Goal: Task Accomplishment & Management: Complete application form

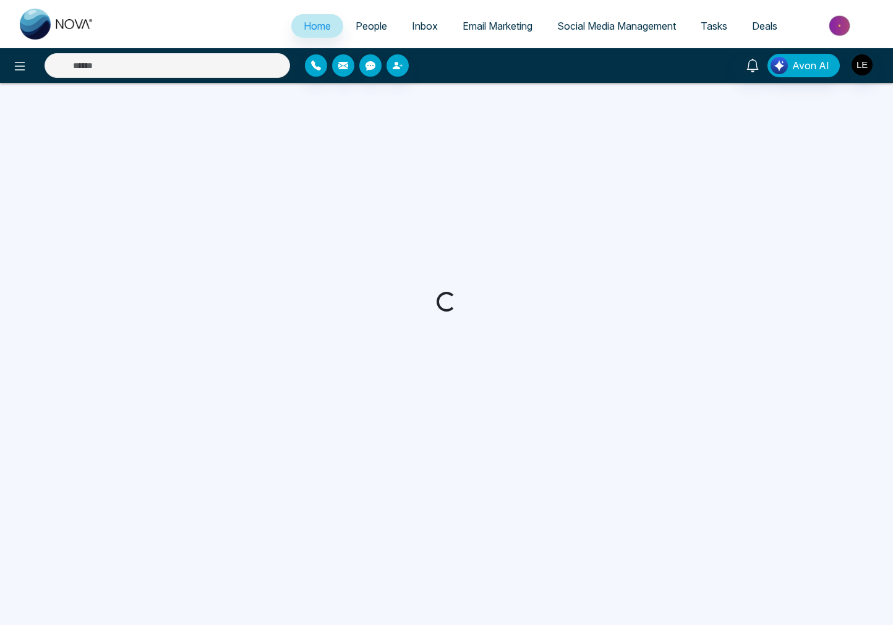
select select "*"
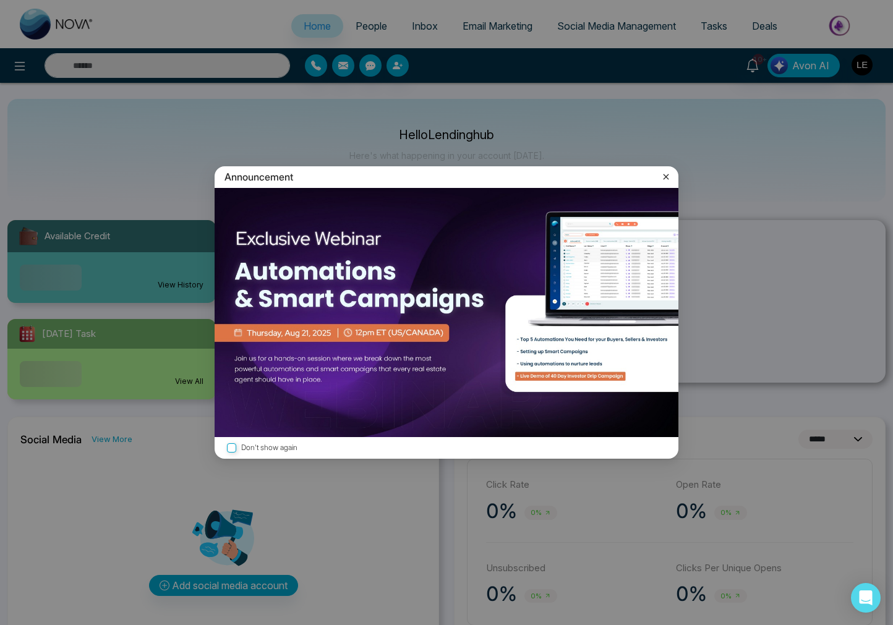
click at [761, 27] on div "Announcement Don't show again" at bounding box center [446, 312] width 893 height 625
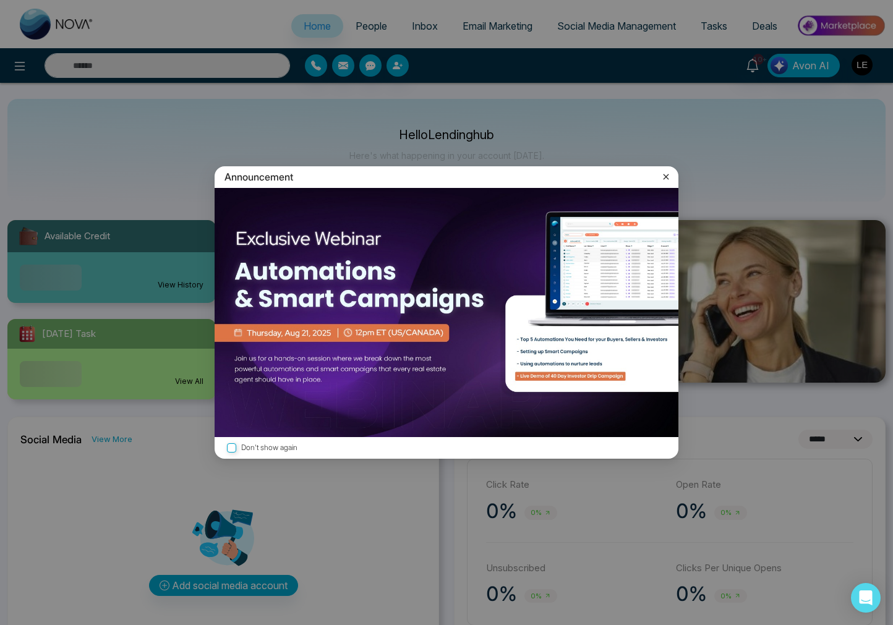
drag, startPoint x: 668, startPoint y: 176, endPoint x: 733, endPoint y: 77, distance: 118.7
click at [668, 175] on icon at bounding box center [666, 177] width 12 height 12
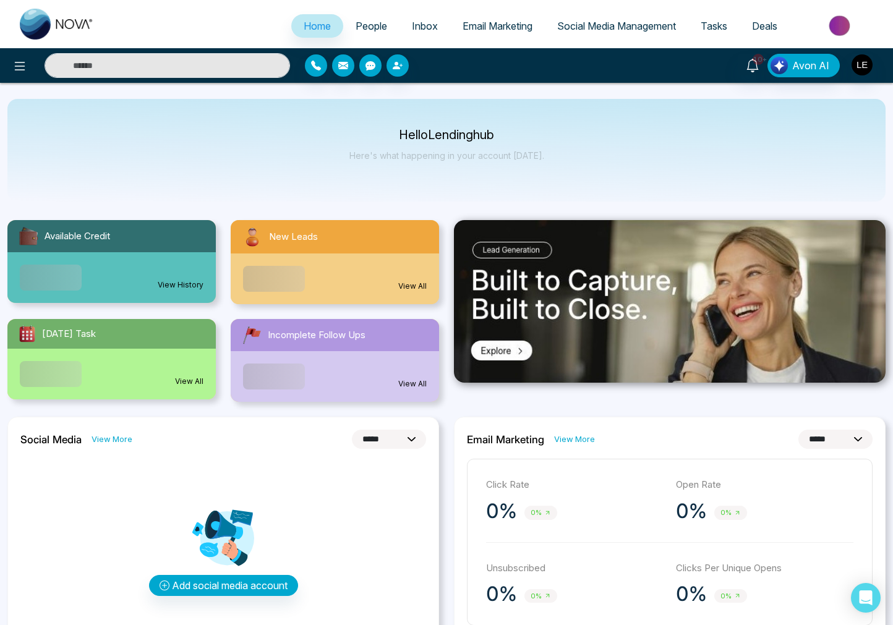
click at [764, 28] on span "Deals" at bounding box center [764, 26] width 25 height 12
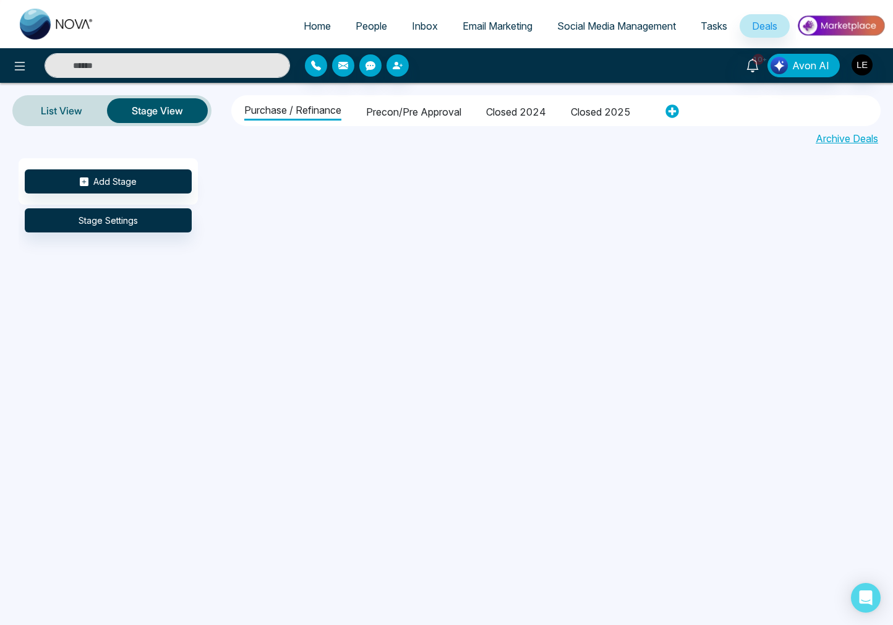
click at [587, 111] on li "Closed 2025" at bounding box center [601, 110] width 60 height 21
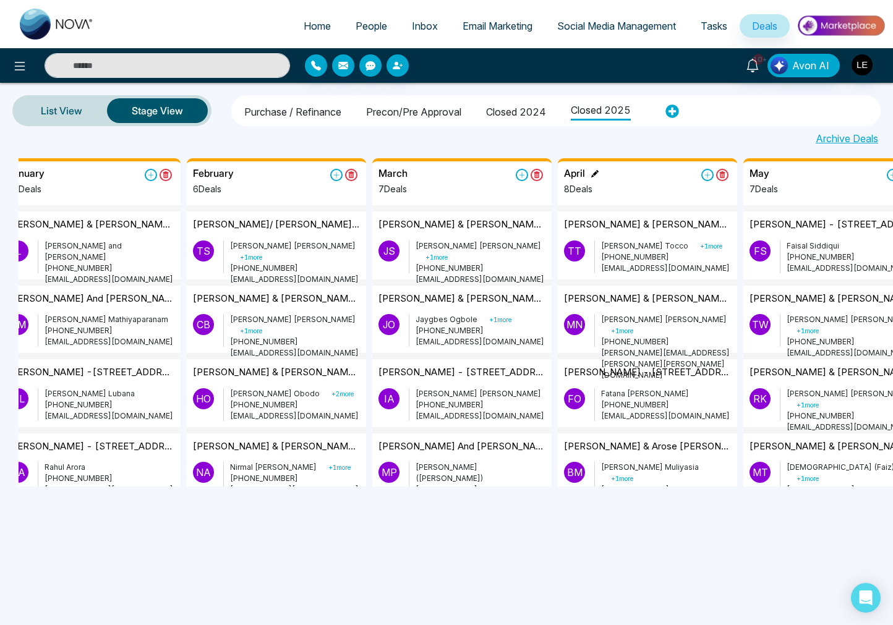
scroll to position [0, 21]
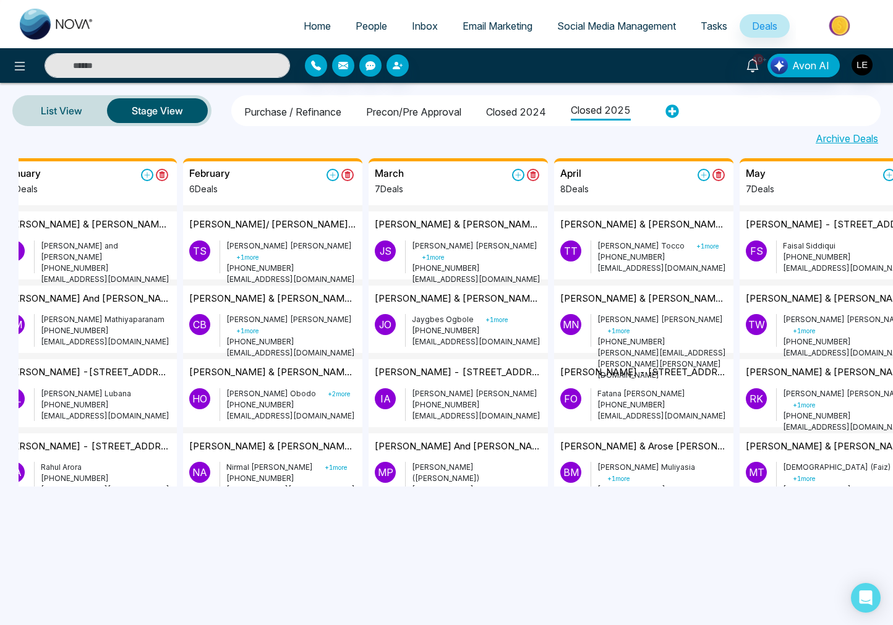
click at [265, 110] on li "Purchase / Refinance" at bounding box center [292, 110] width 97 height 21
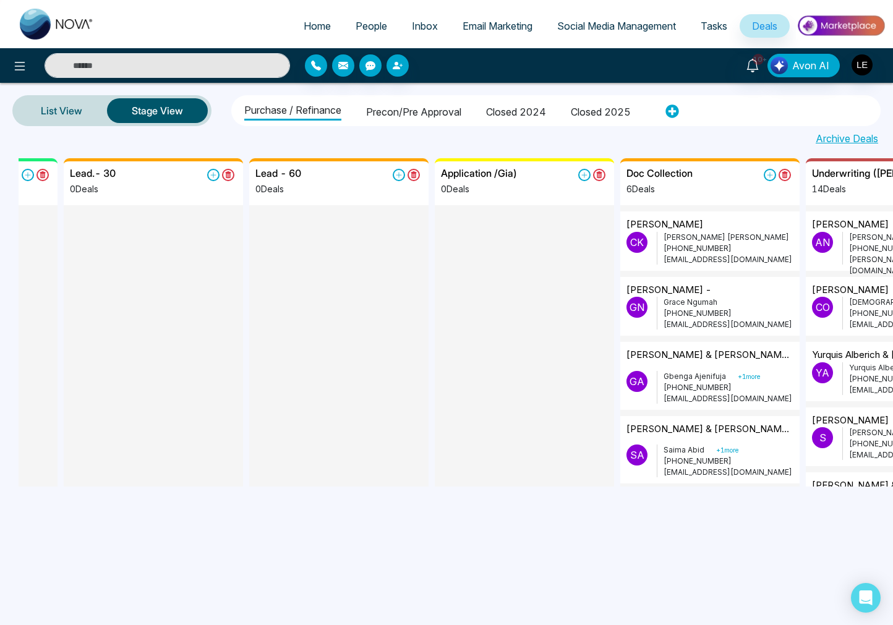
scroll to position [0, 156]
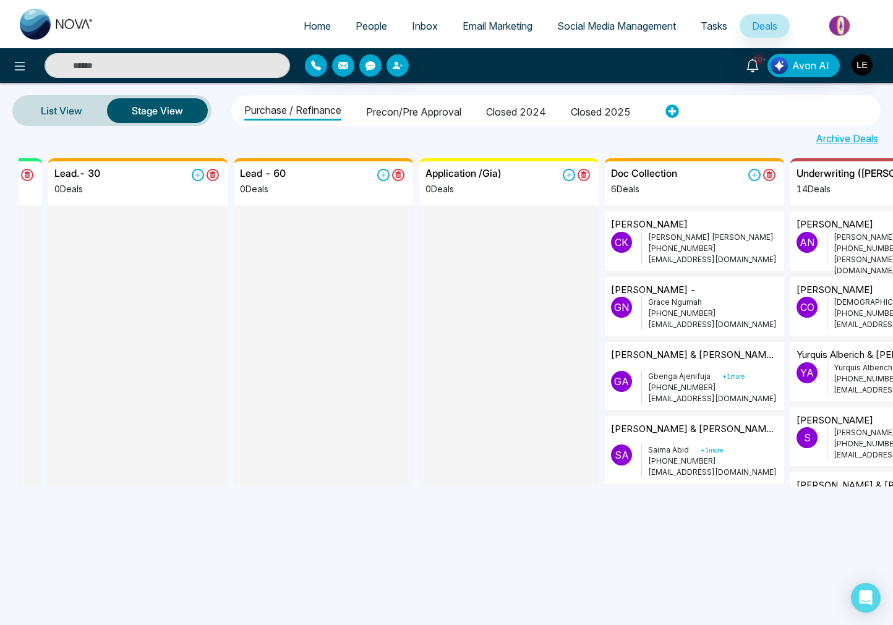
click at [664, 372] on p "[PERSON_NAME] + 1 more" at bounding box center [713, 376] width 130 height 11
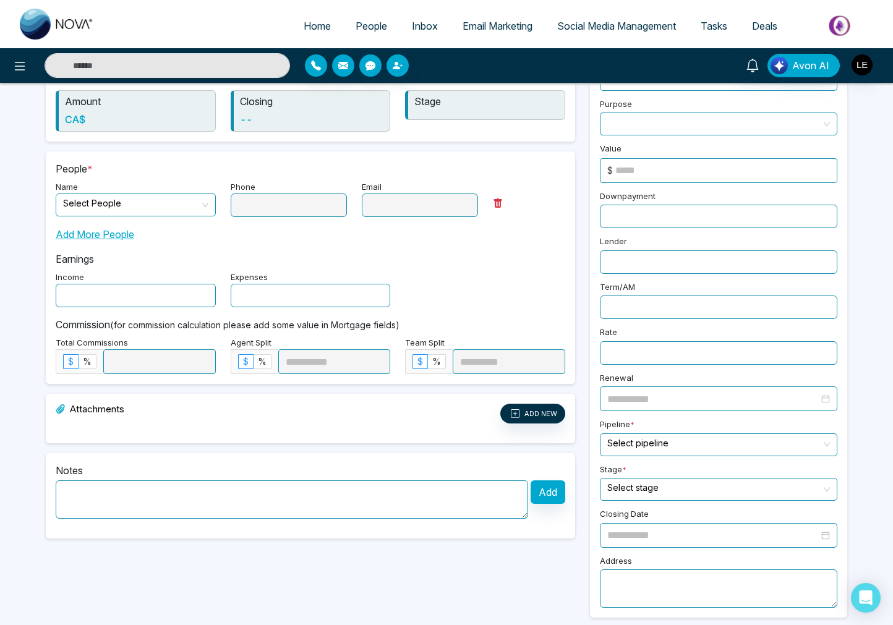
type input "**********"
type textarea "**********"
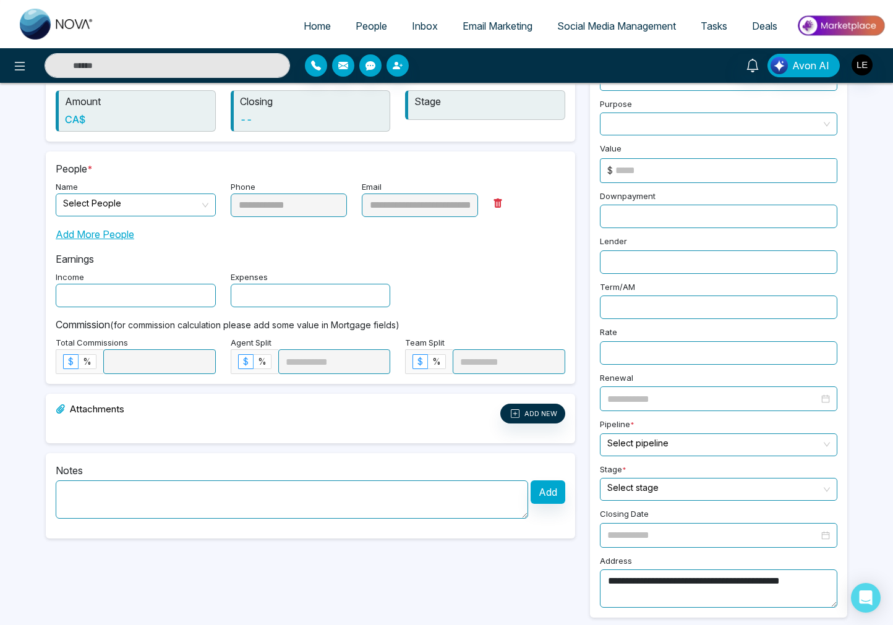
type input "**********"
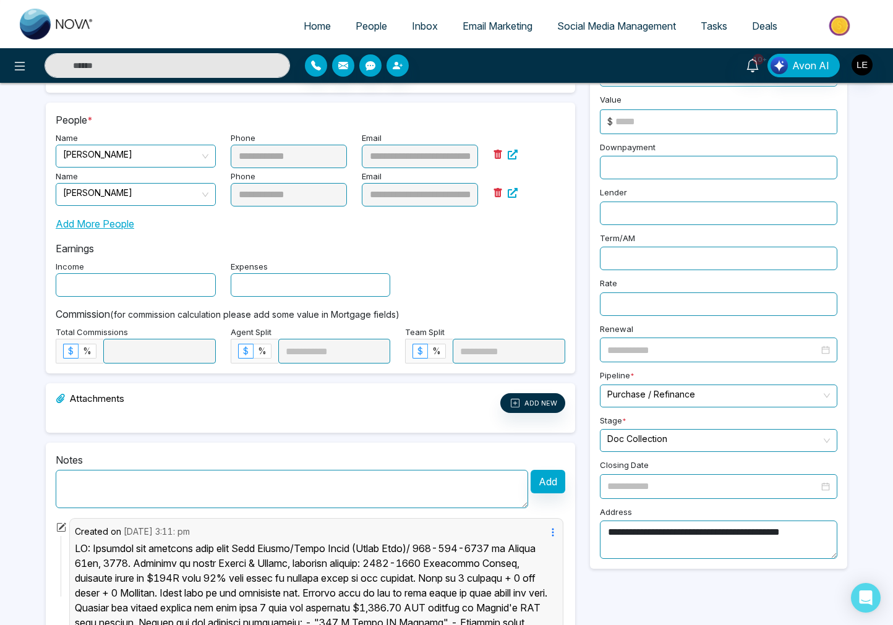
scroll to position [176, 0]
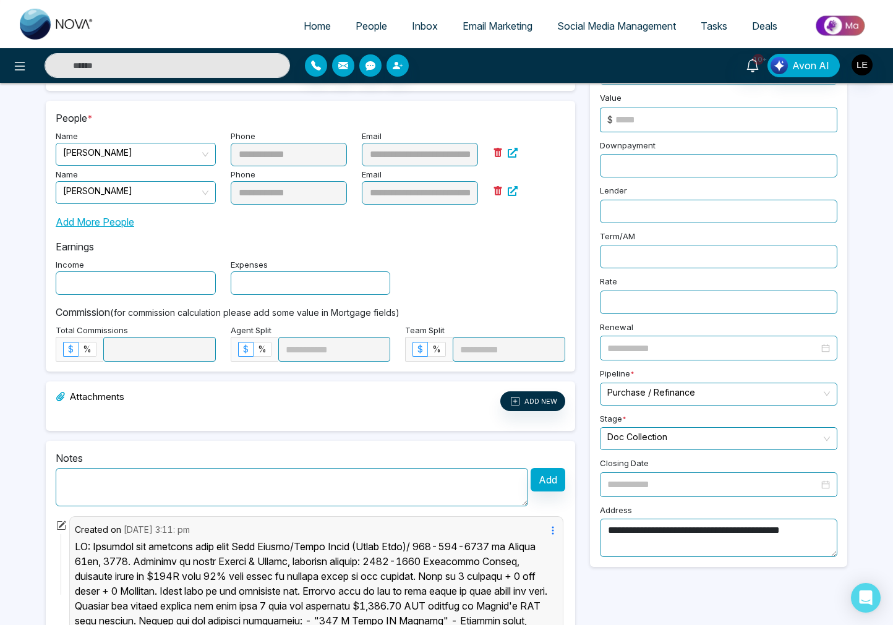
click at [211, 499] on textarea at bounding box center [292, 487] width 472 height 38
paste textarea "**********"
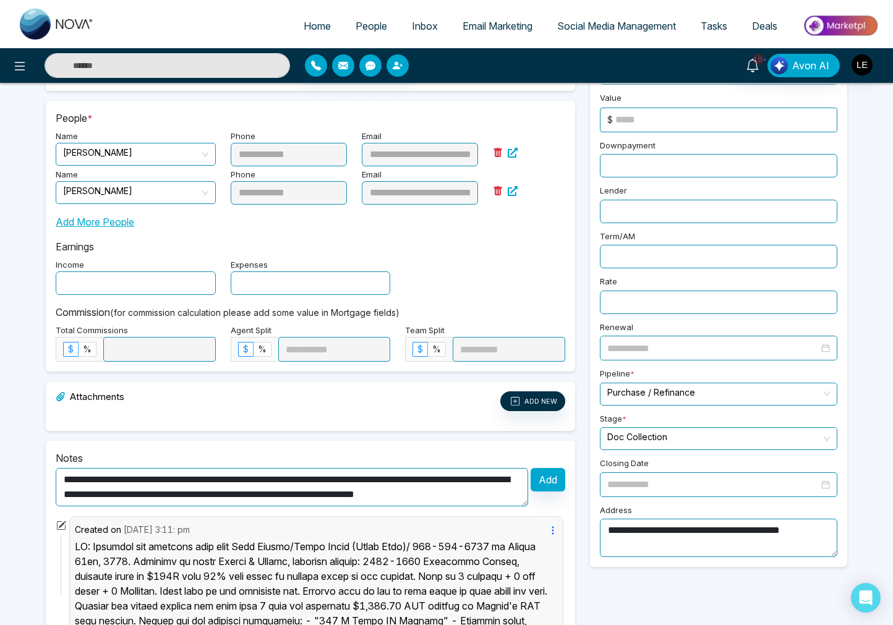
scroll to position [10, 0]
type textarea "**********"
click at [542, 484] on button "Add" at bounding box center [548, 479] width 35 height 23
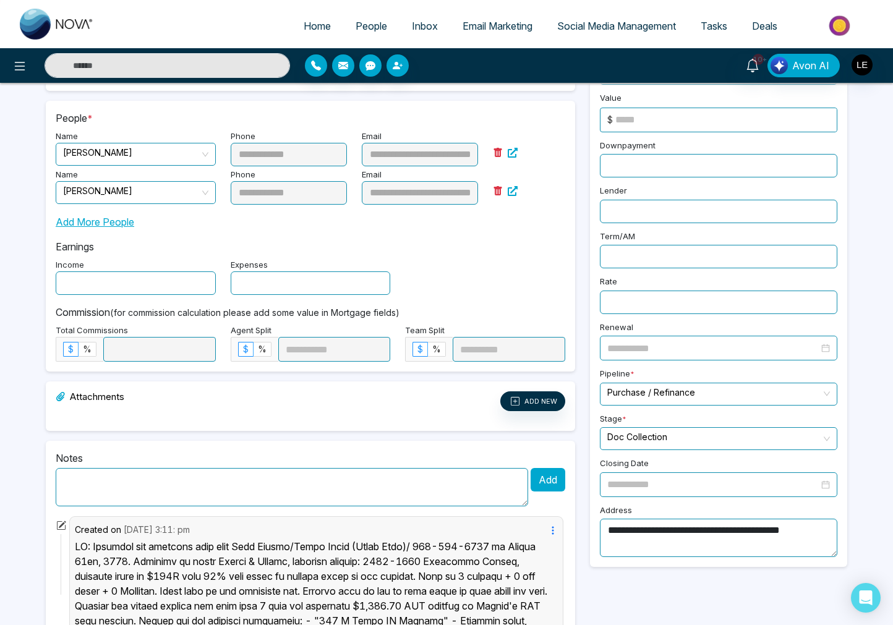
scroll to position [0, 0]
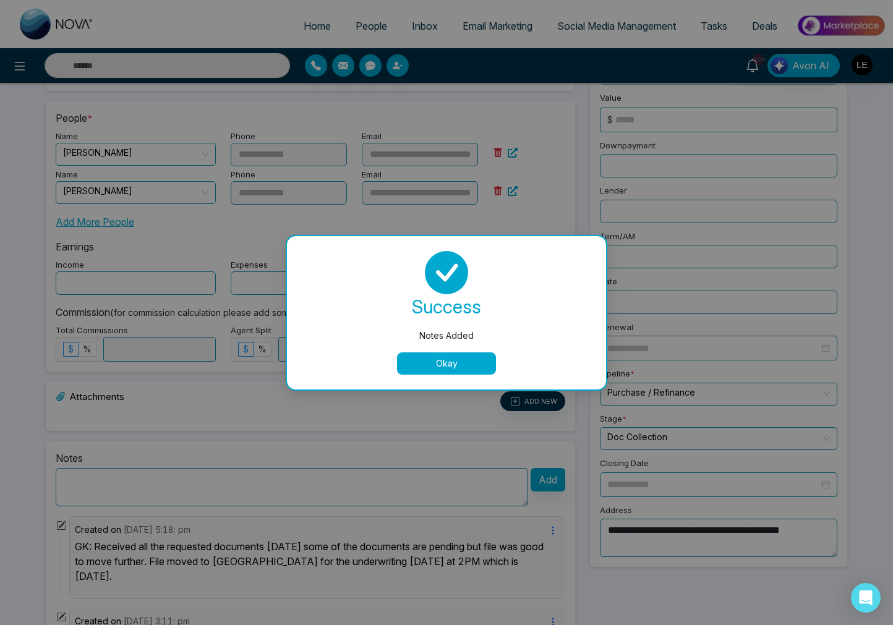
drag, startPoint x: 468, startPoint y: 360, endPoint x: 580, endPoint y: 415, distance: 124.7
click at [469, 360] on button "Okay" at bounding box center [446, 363] width 99 height 22
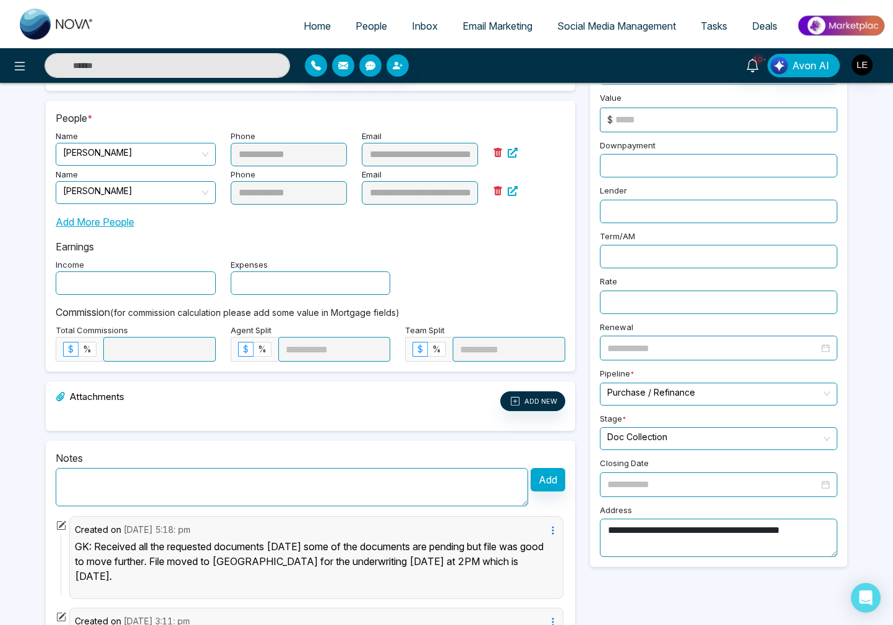
click at [643, 438] on input "search" at bounding box center [714, 437] width 214 height 19
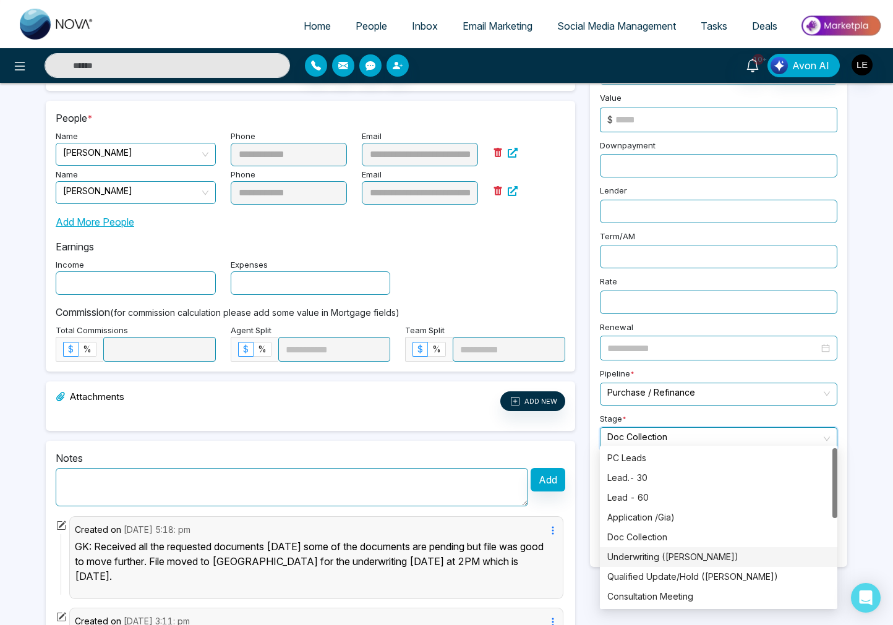
click at [651, 558] on div "Underwriting ([PERSON_NAME])" at bounding box center [718, 557] width 223 height 14
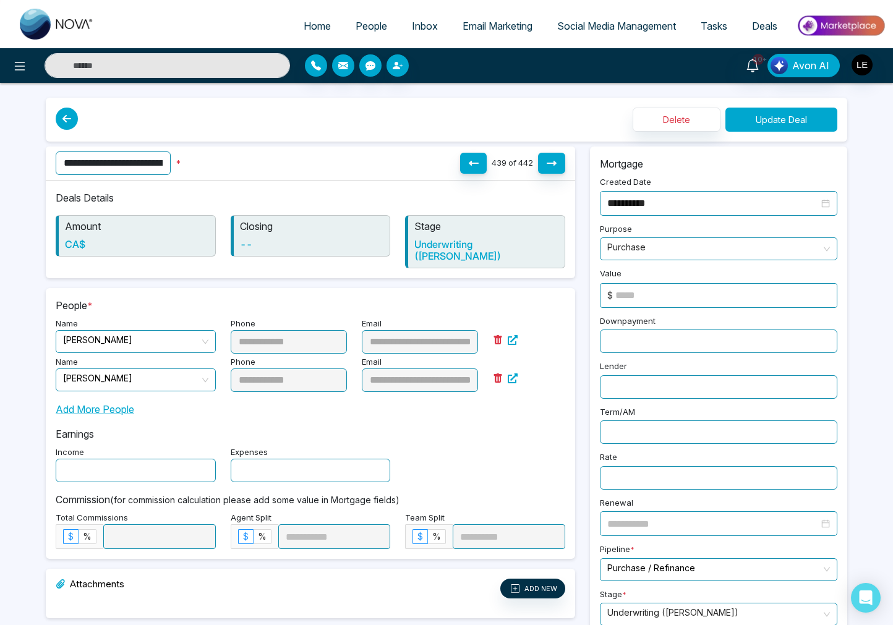
click at [780, 121] on button "Update Deal" at bounding box center [781, 120] width 112 height 24
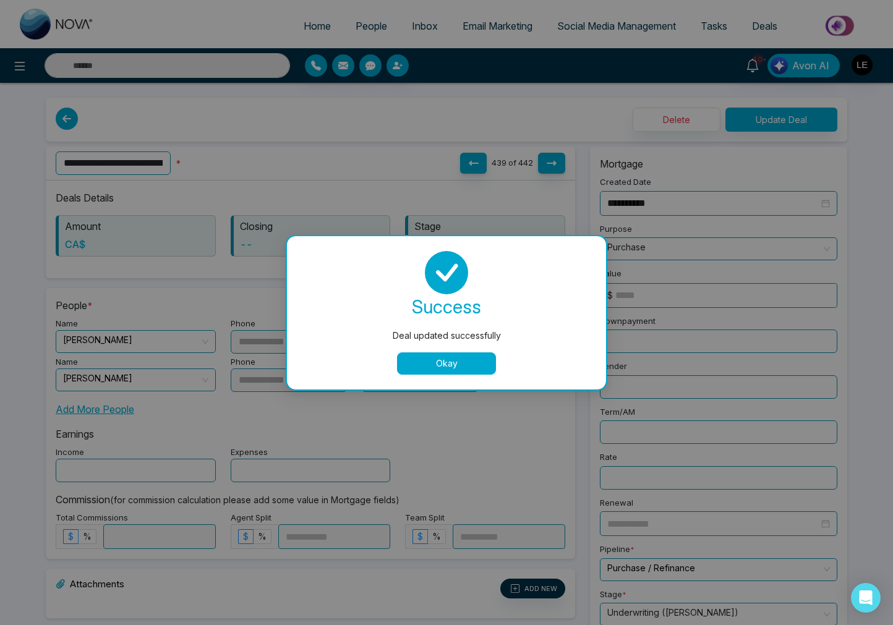
drag, startPoint x: 449, startPoint y: 360, endPoint x: 537, endPoint y: 232, distance: 155.6
click at [453, 357] on button "Okay" at bounding box center [446, 363] width 99 height 22
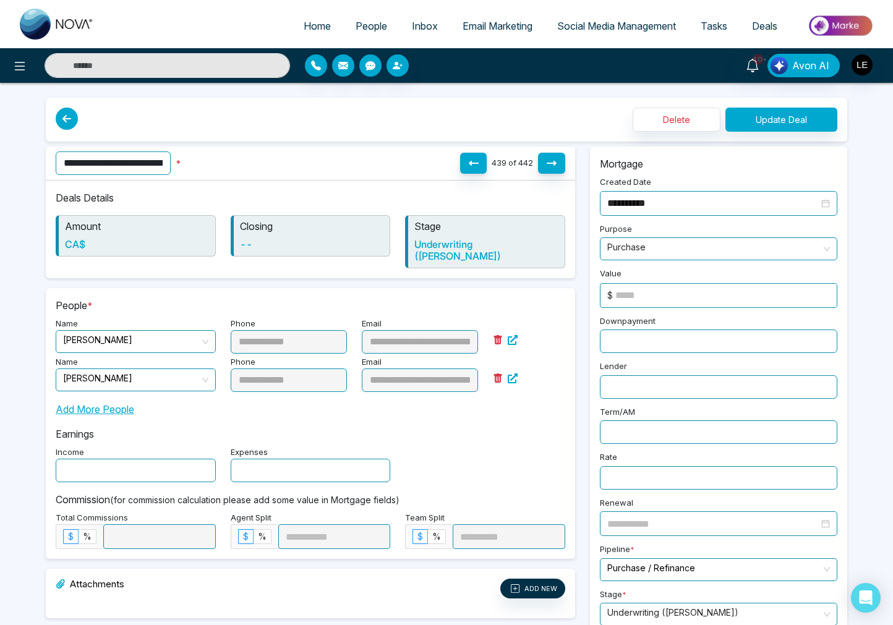
click at [759, 27] on span "Deals" at bounding box center [764, 26] width 25 height 12
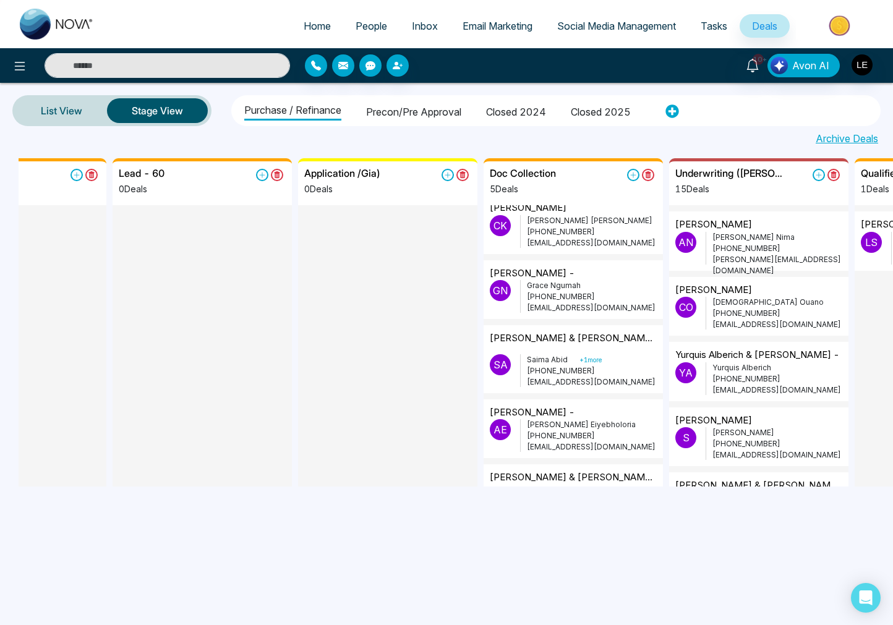
scroll to position [134, 0]
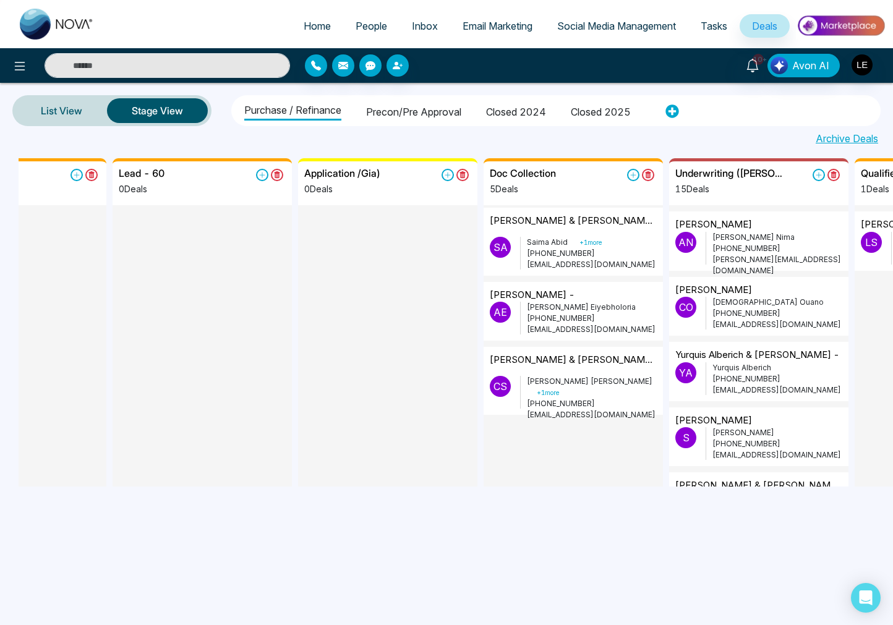
click at [550, 383] on p "[PERSON_NAME] + 1 more" at bounding box center [592, 387] width 130 height 22
